Goal: Transaction & Acquisition: Purchase product/service

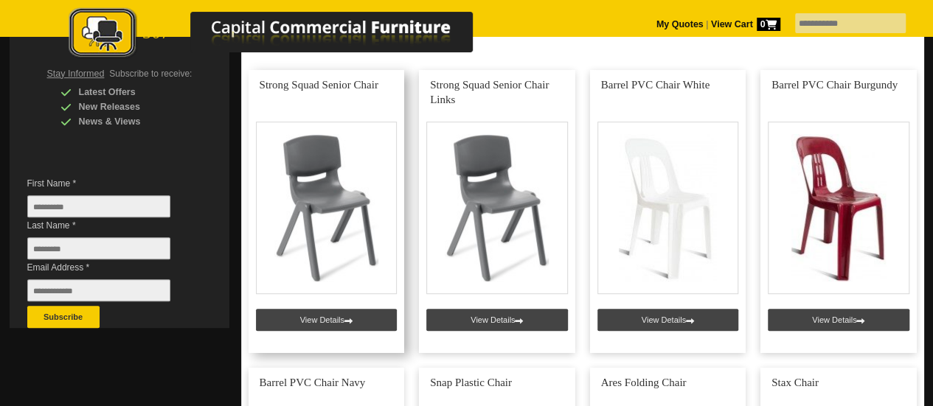
scroll to position [295, 0]
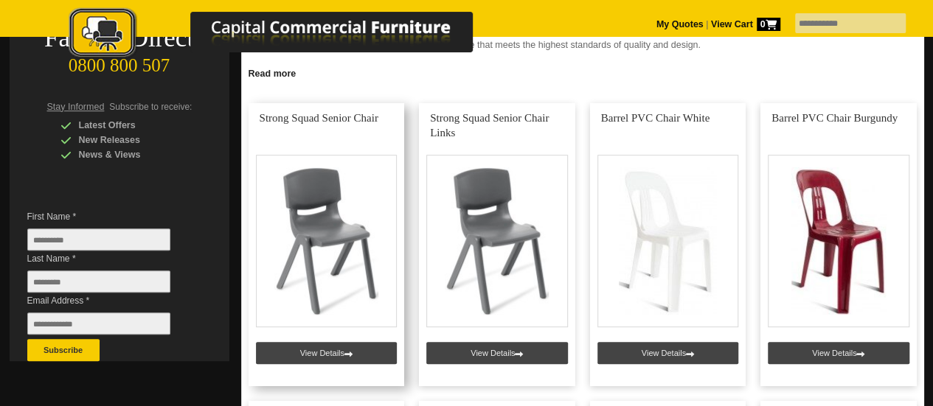
click at [318, 240] on link at bounding box center [326, 244] width 156 height 283
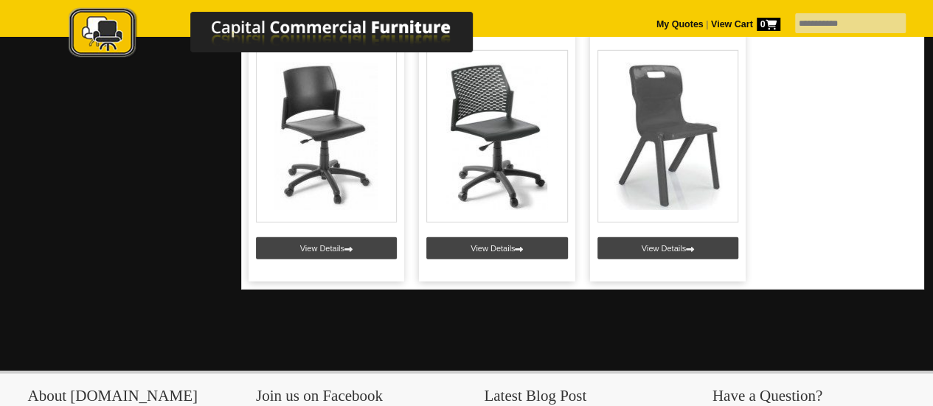
scroll to position [2138, 0]
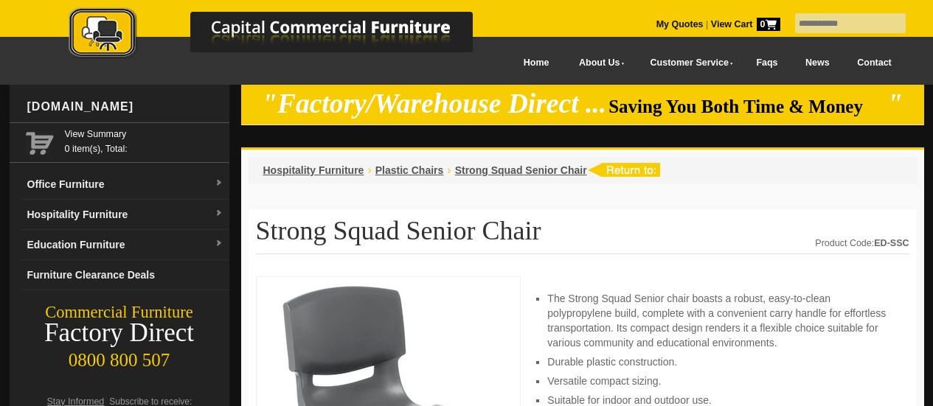
scroll to position [221, 0]
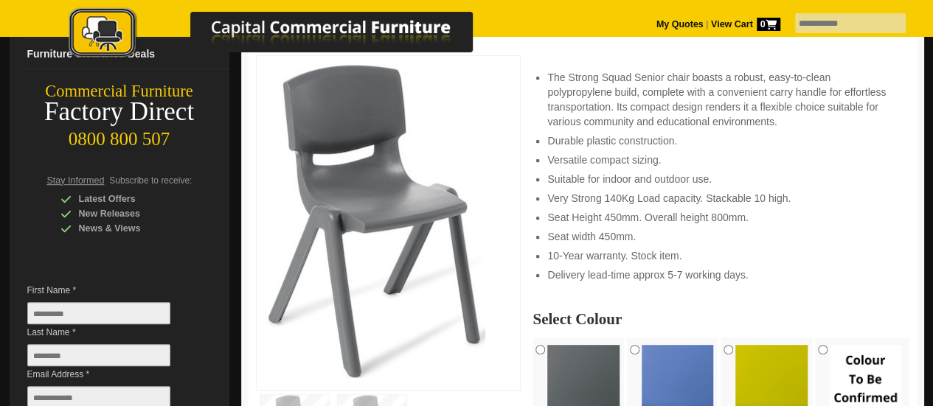
click at [664, 374] on img at bounding box center [677, 378] width 72 height 67
